Goal: Check status: Check status

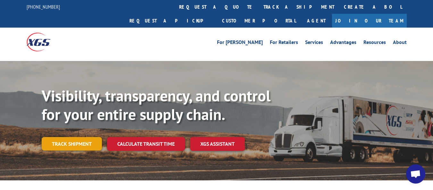
click at [94, 137] on link "Track shipment" at bounding box center [72, 143] width 60 height 13
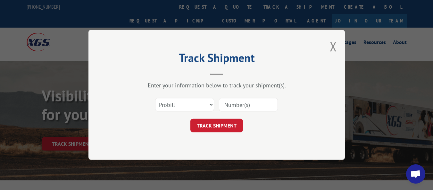
click at [243, 104] on input at bounding box center [248, 104] width 59 height 13
click at [256, 105] on input at bounding box center [248, 104] width 59 height 13
type input "17475454"
click button "TRACK SHIPMENT" at bounding box center [216, 125] width 53 height 13
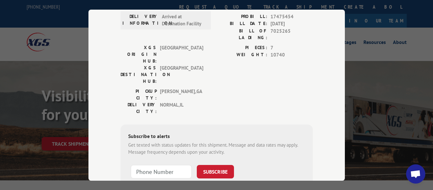
scroll to position [96, 0]
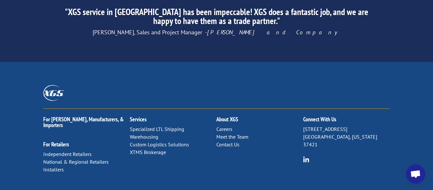
scroll to position [1045, 0]
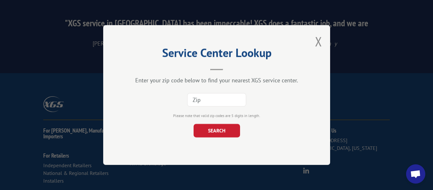
click at [232, 102] on input at bounding box center [216, 99] width 59 height 13
type input "61761"
click button "SEARCH" at bounding box center [216, 130] width 46 height 13
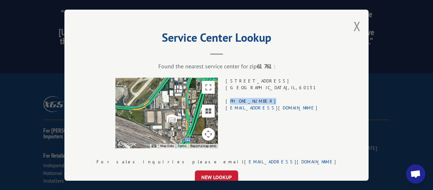
drag, startPoint x: 268, startPoint y: 97, endPoint x: 242, endPoint y: 99, distance: 26.1
click at [242, 99] on div "10601 SEYMOUR AVE STE 400 FRANKLIN PARK , IL , 60131 (708) 331-2989 xgschicago@…" at bounding box center [272, 113] width 92 height 71
copy div "708) 331-2989"
